Goal: Task Accomplishment & Management: Complete application form

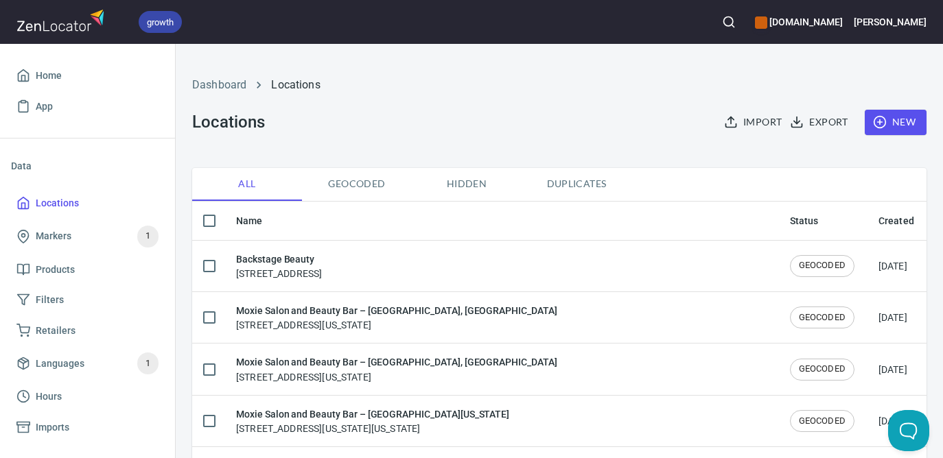
checkbox input "false"
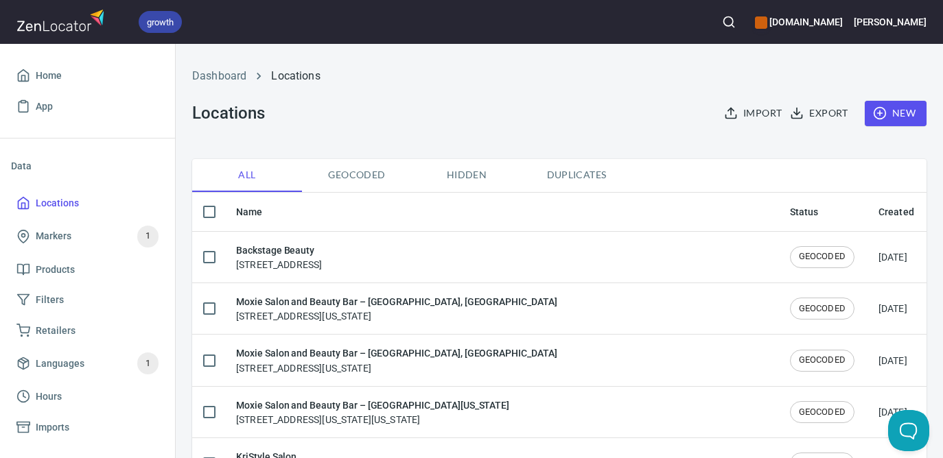
scroll to position [21, 0]
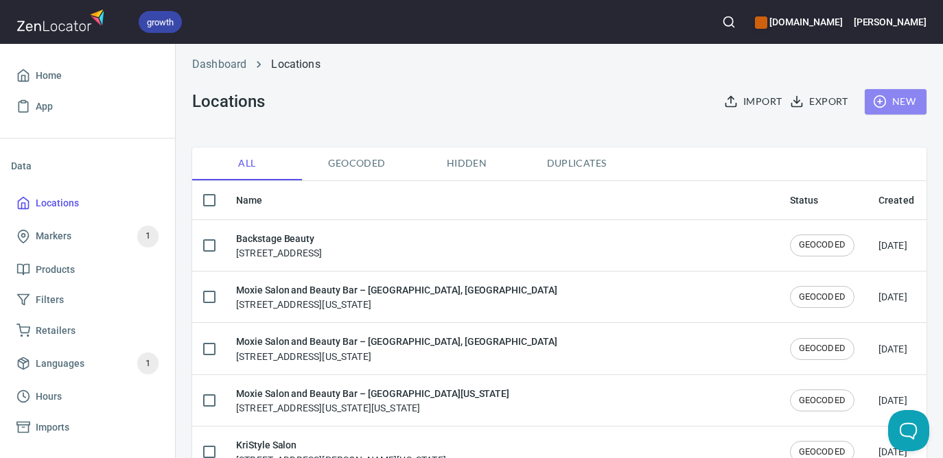
click at [893, 105] on span "New" at bounding box center [896, 101] width 40 height 17
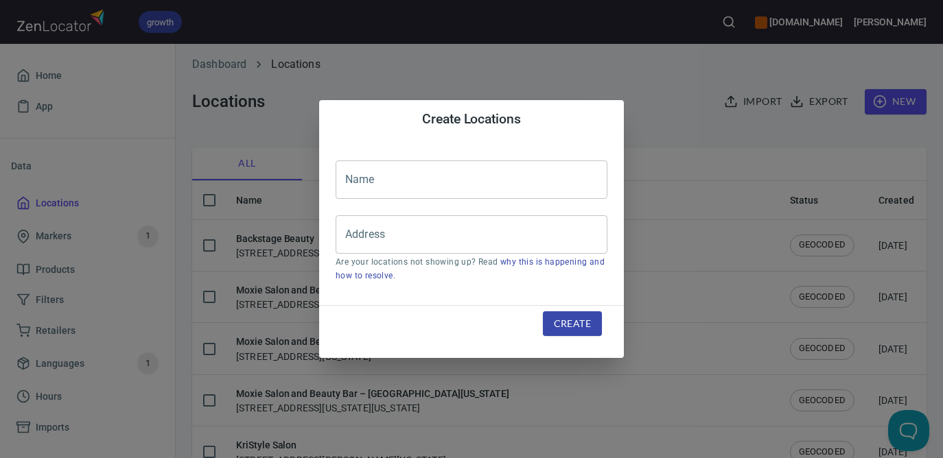
click at [513, 181] on input "text" at bounding box center [472, 180] width 272 height 38
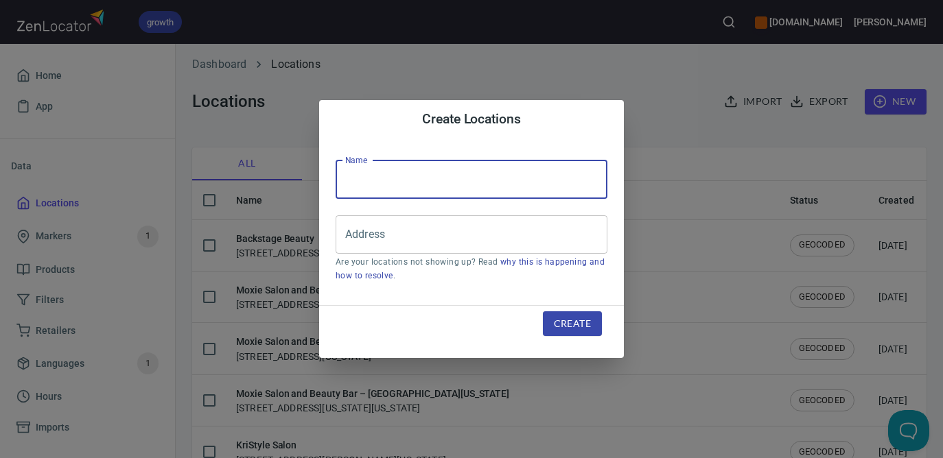
paste input "Moxie Salon and Beauty Bar – [GEOGRAPHIC_DATA]"
type input "Moxie Salon and Beauty Bar – [GEOGRAPHIC_DATA]"
click at [470, 233] on input "Address" at bounding box center [461, 235] width 239 height 26
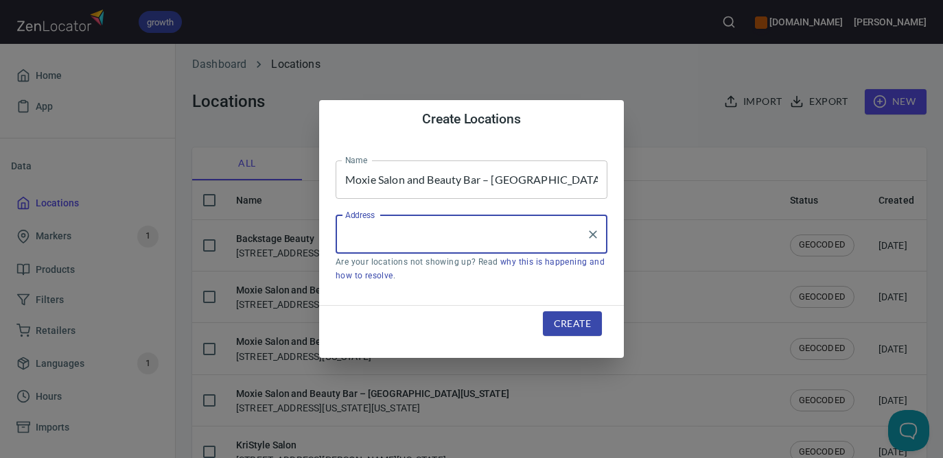
paste input "[STREET_ADDRESS]"
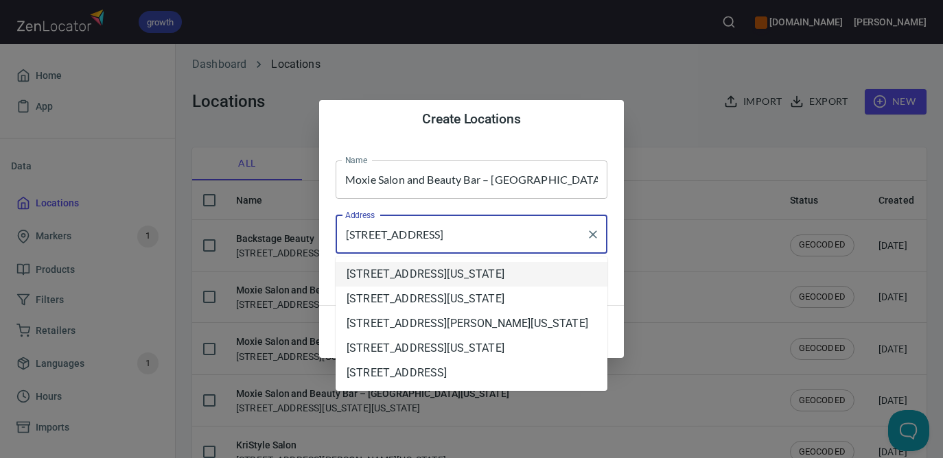
click at [495, 283] on li "[STREET_ADDRESS][US_STATE]" at bounding box center [472, 274] width 272 height 25
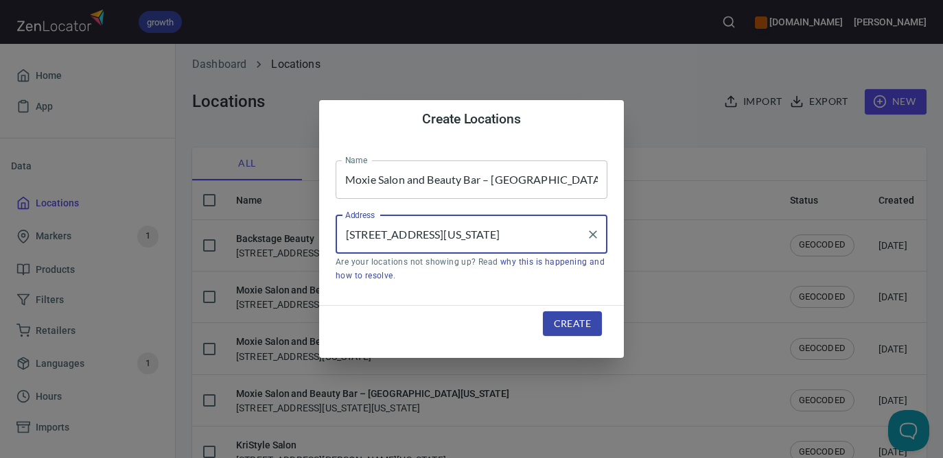
type input "[STREET_ADDRESS][US_STATE]"
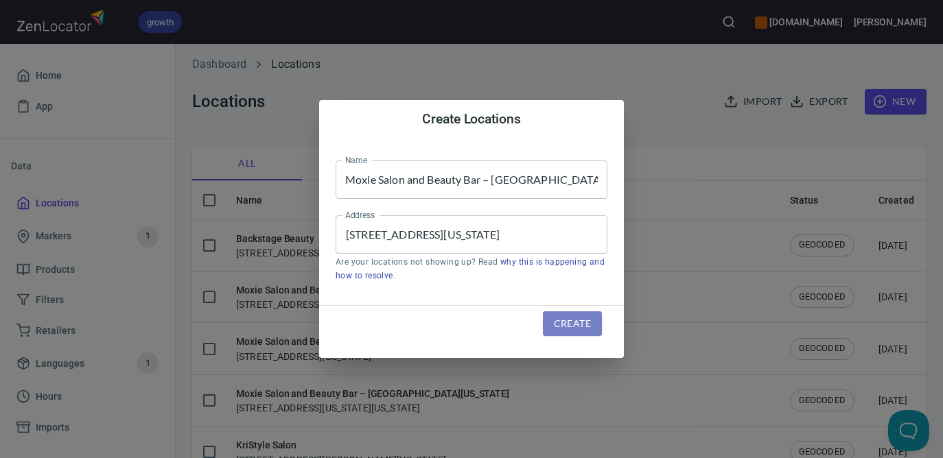
click at [583, 322] on span "Create" at bounding box center [572, 324] width 37 height 17
